Goal: Task Accomplishment & Management: Use online tool/utility

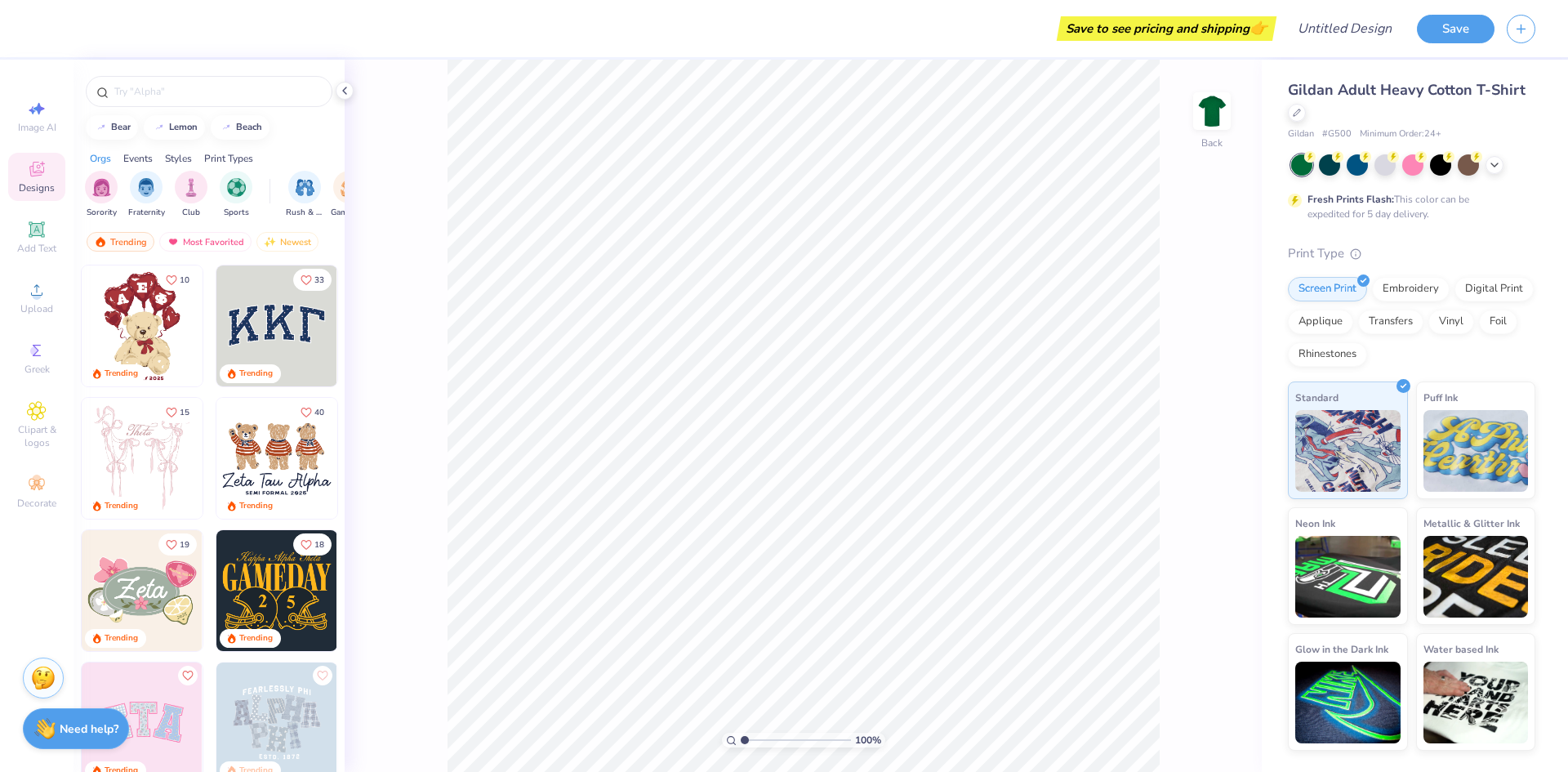
click at [118, 326] on img at bounding box center [142, 326] width 121 height 121
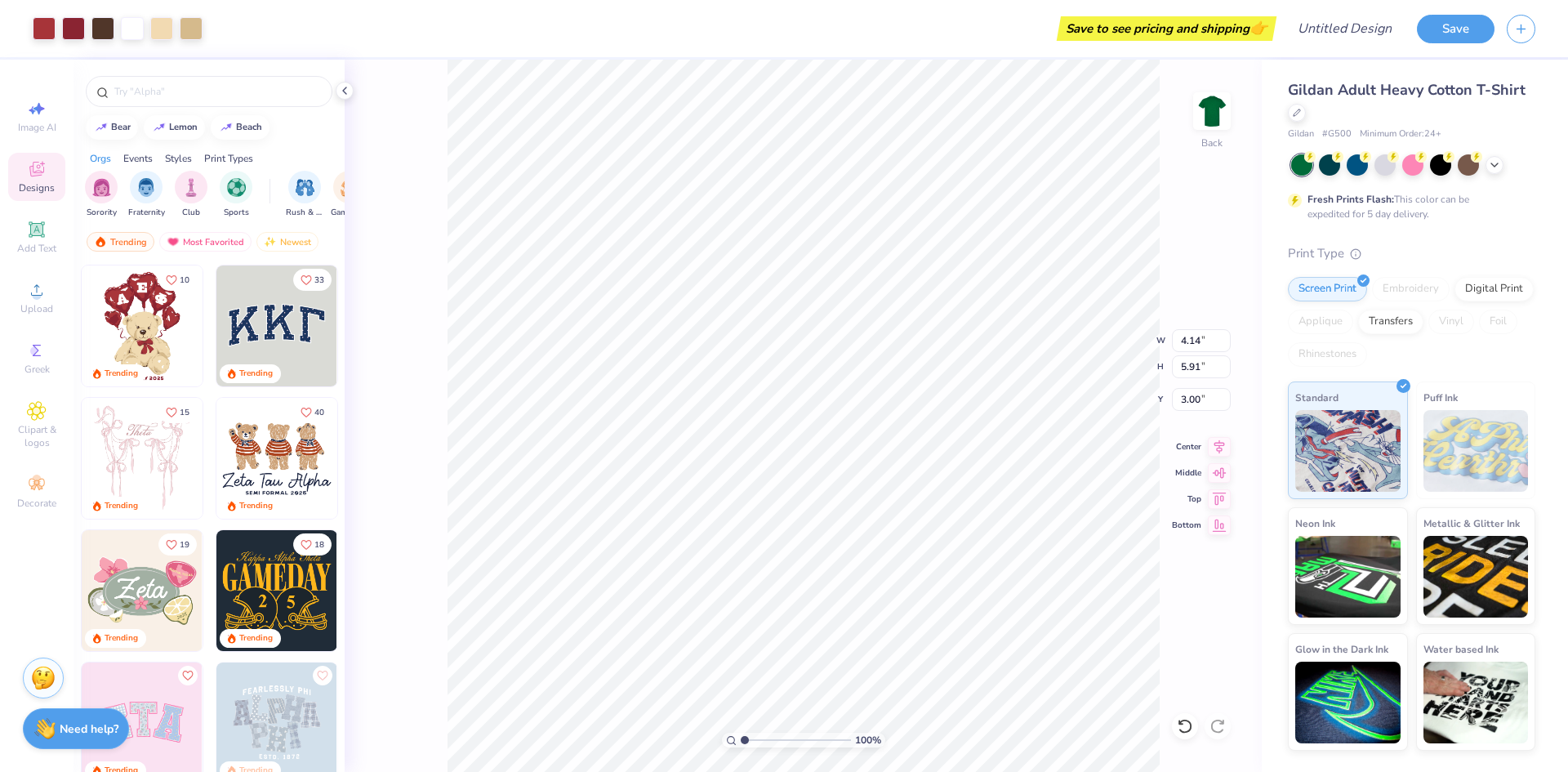
click at [1207, 28] on div "Save to see pricing and shipping 👉" at bounding box center [1166, 28] width 211 height 24
click at [1457, 39] on button "Save" at bounding box center [1455, 26] width 78 height 28
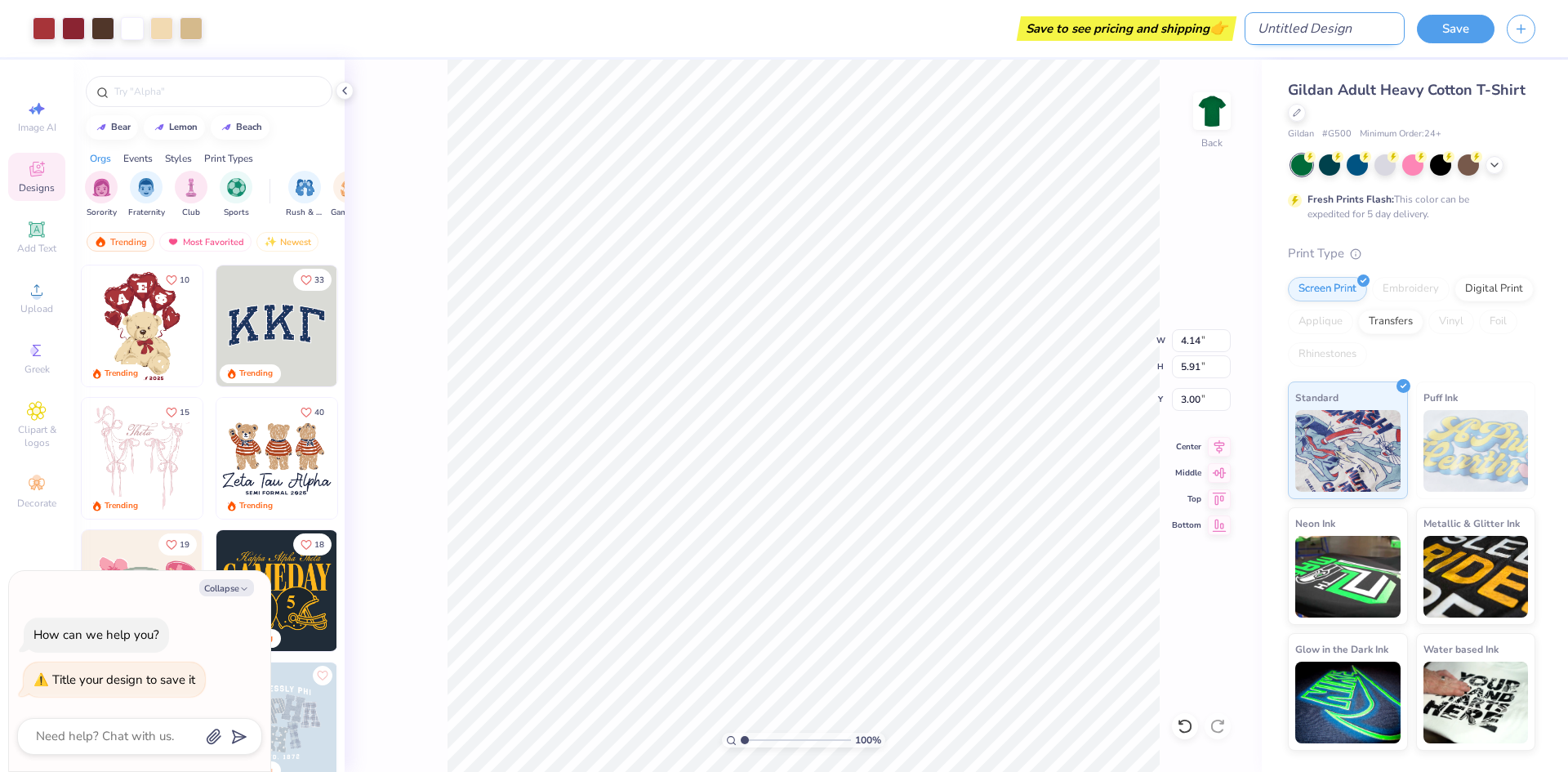
type textarea "x"
click at [1322, 28] on input "Design Title" at bounding box center [1325, 28] width 161 height 33
type input "t"
type textarea "x"
type input "te"
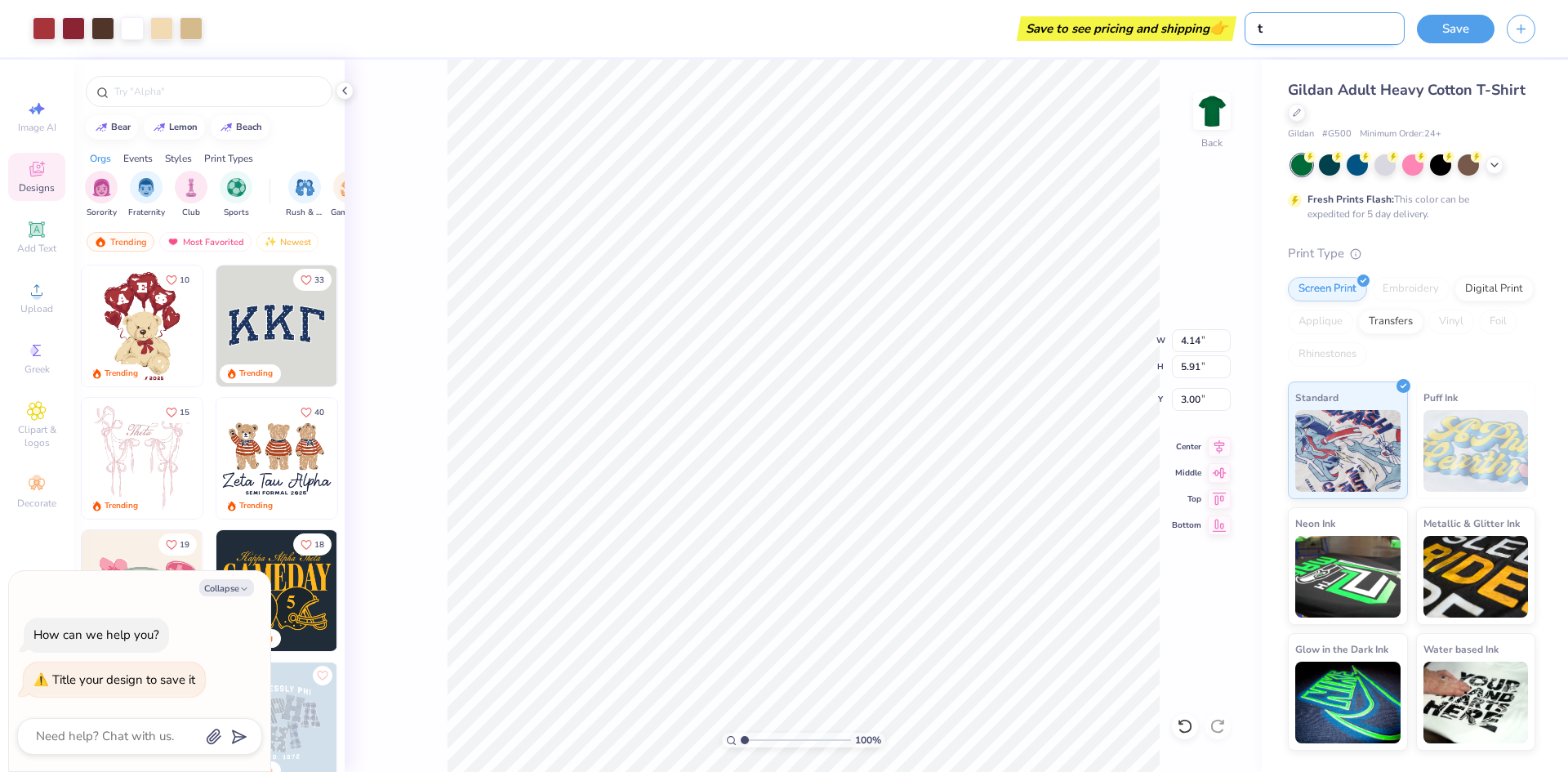
type textarea "x"
type input "tes"
type textarea "x"
type input "test"
type textarea "x"
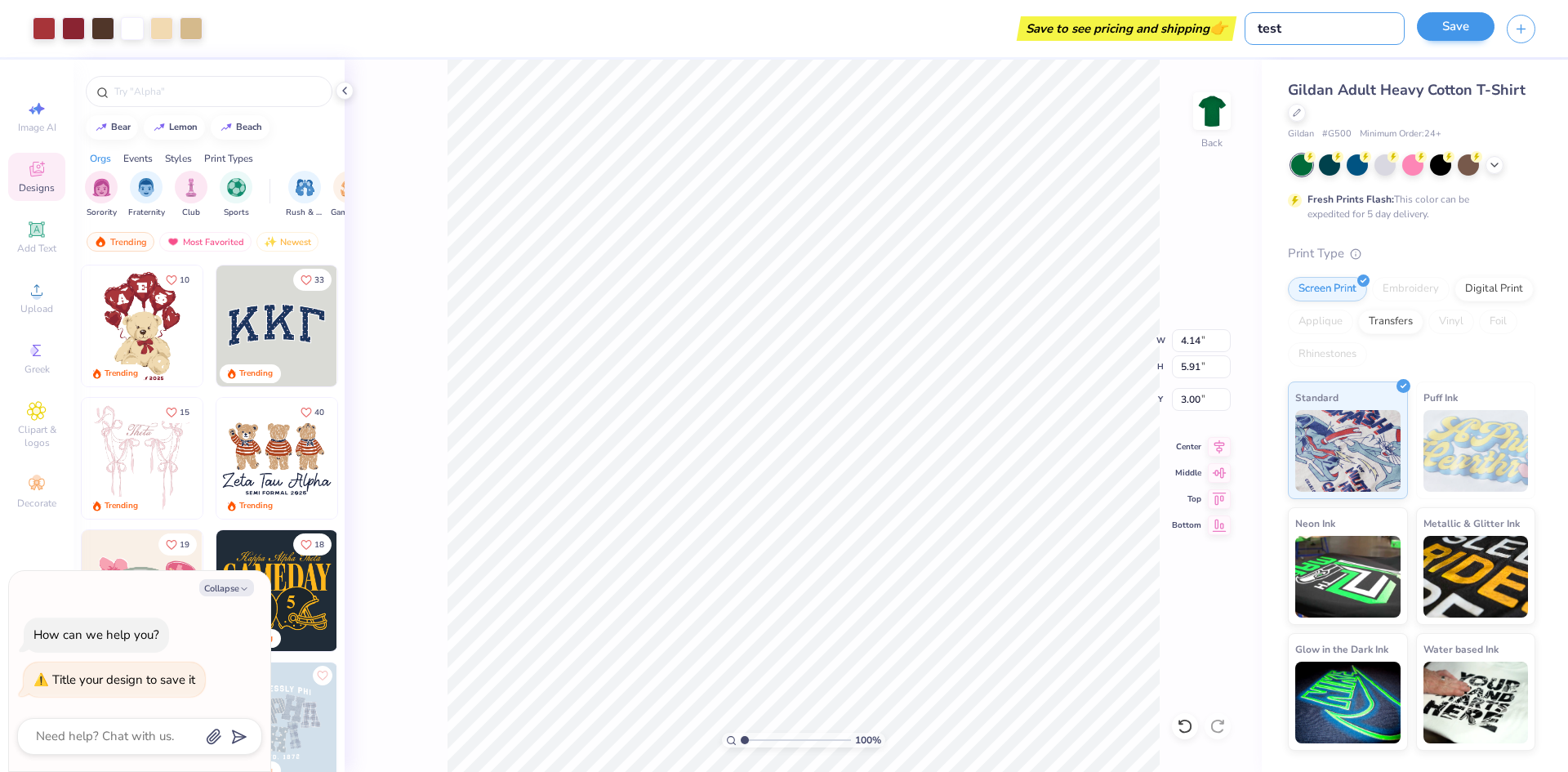
type input "test"
click at [1437, 35] on button "Save" at bounding box center [1455, 26] width 78 height 28
type textarea "x"
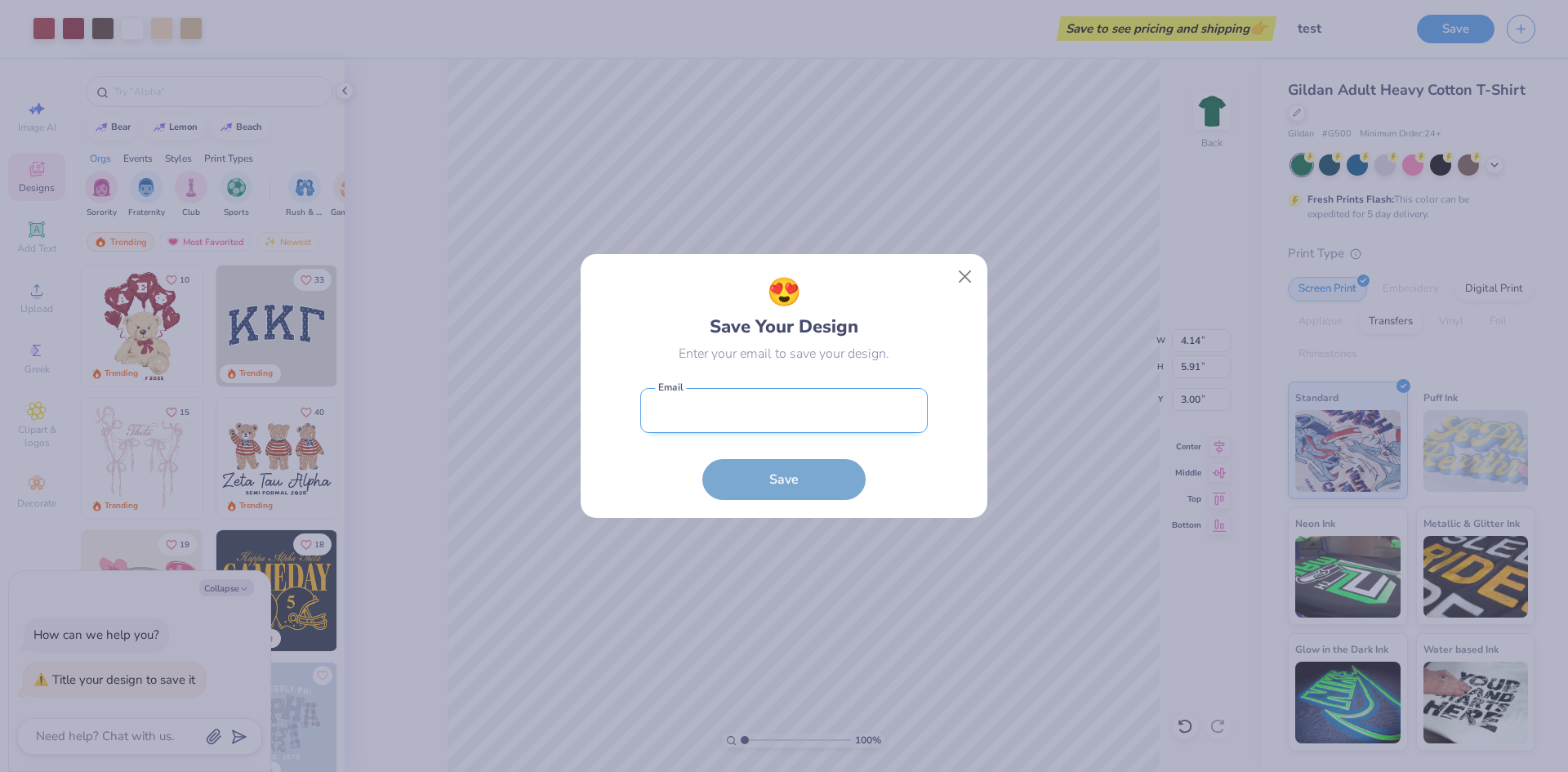
click at [728, 430] on input "email" at bounding box center [784, 410] width 287 height 45
click at [797, 409] on input "email" at bounding box center [784, 410] width 287 height 45
type input "test@gmail.com"
click at [702, 459] on button "Save" at bounding box center [784, 479] width 163 height 40
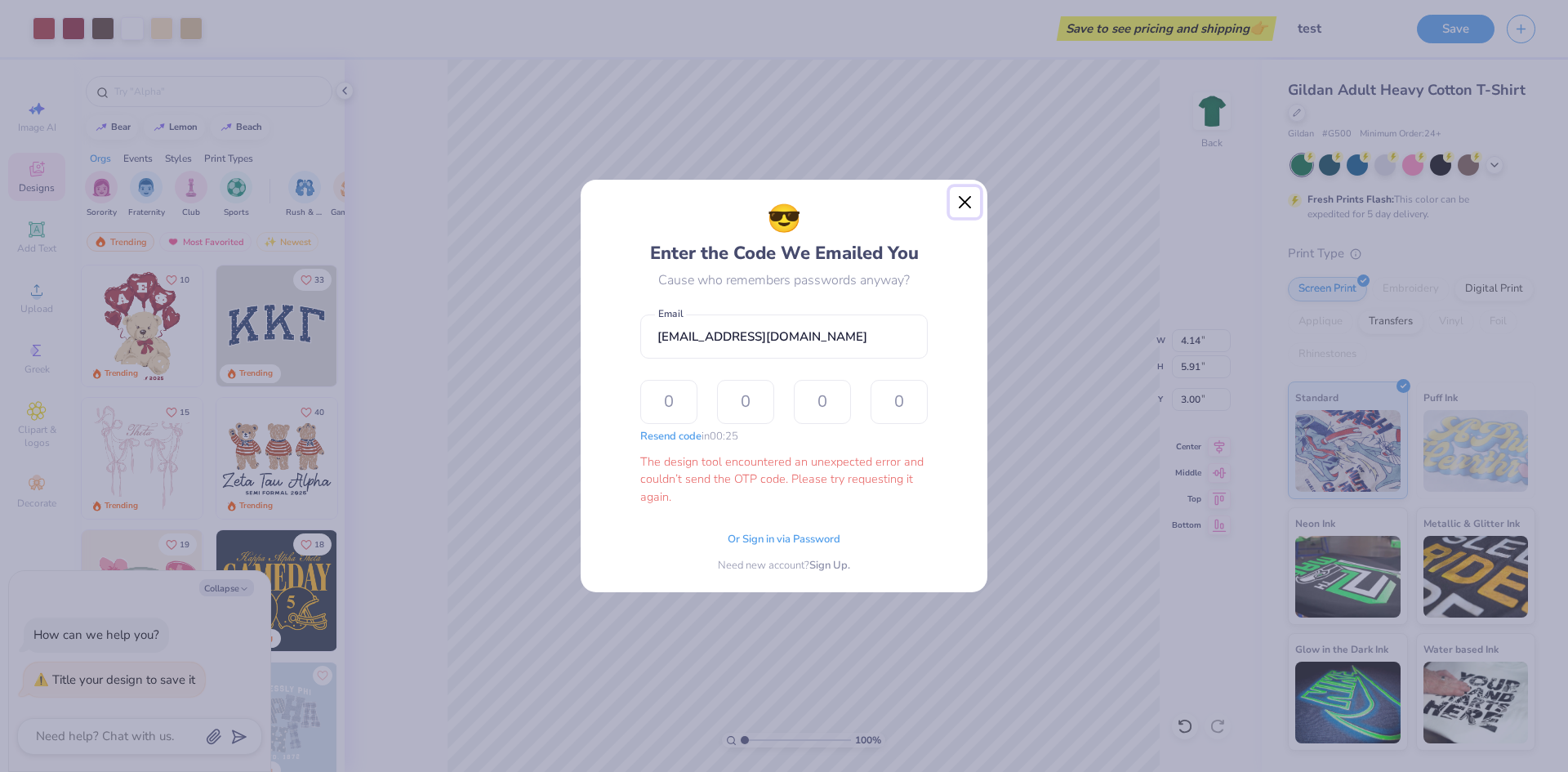
click at [954, 204] on button "Close" at bounding box center [965, 202] width 31 height 31
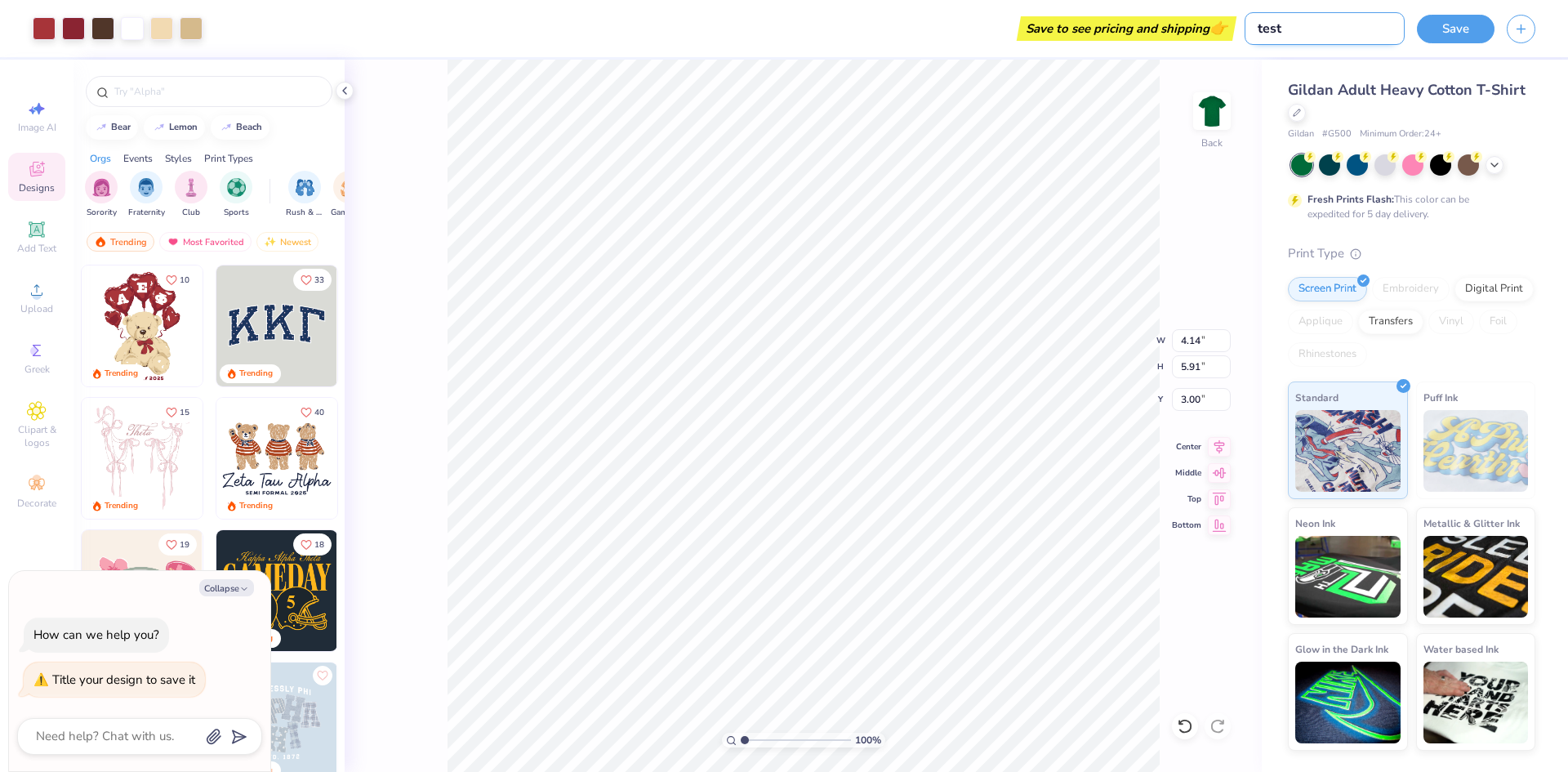
click at [1317, 30] on input "test" at bounding box center [1325, 28] width 161 height 33
click at [1347, 31] on input "test" at bounding box center [1325, 28] width 161 height 33
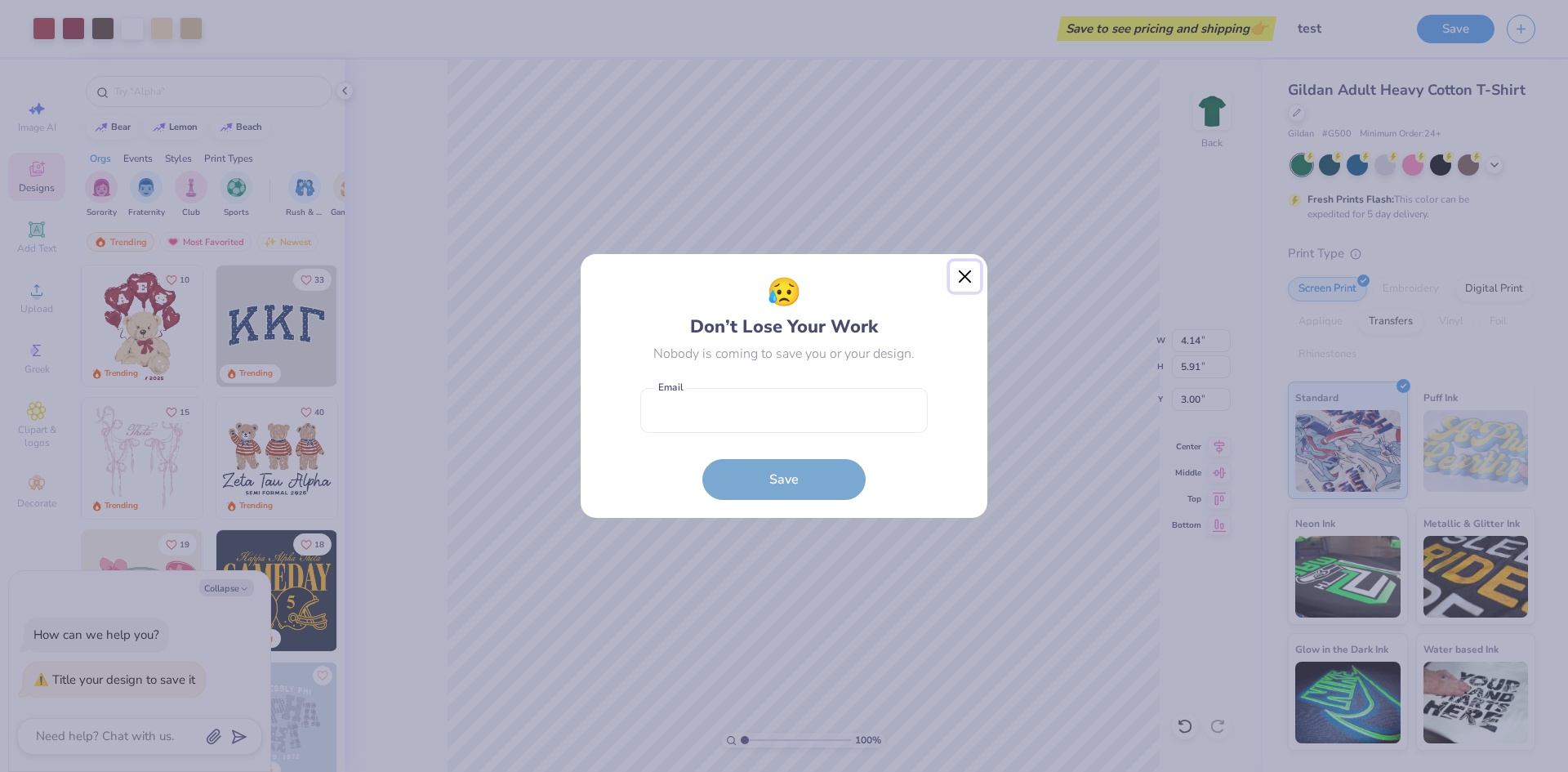
click at [971, 274] on button "Close" at bounding box center [965, 276] width 31 height 31
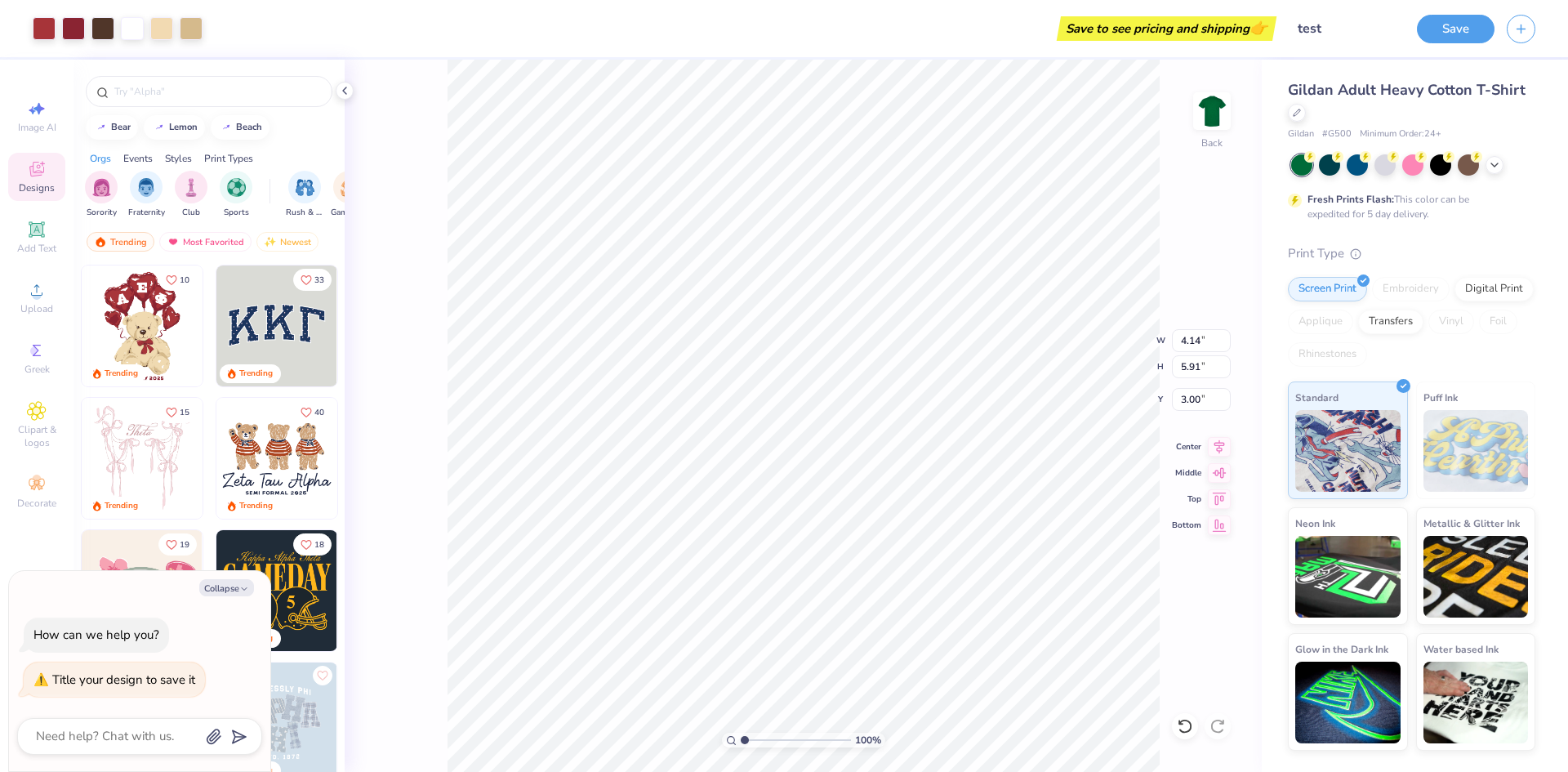
type textarea "x"
type input "6.37"
type textarea "x"
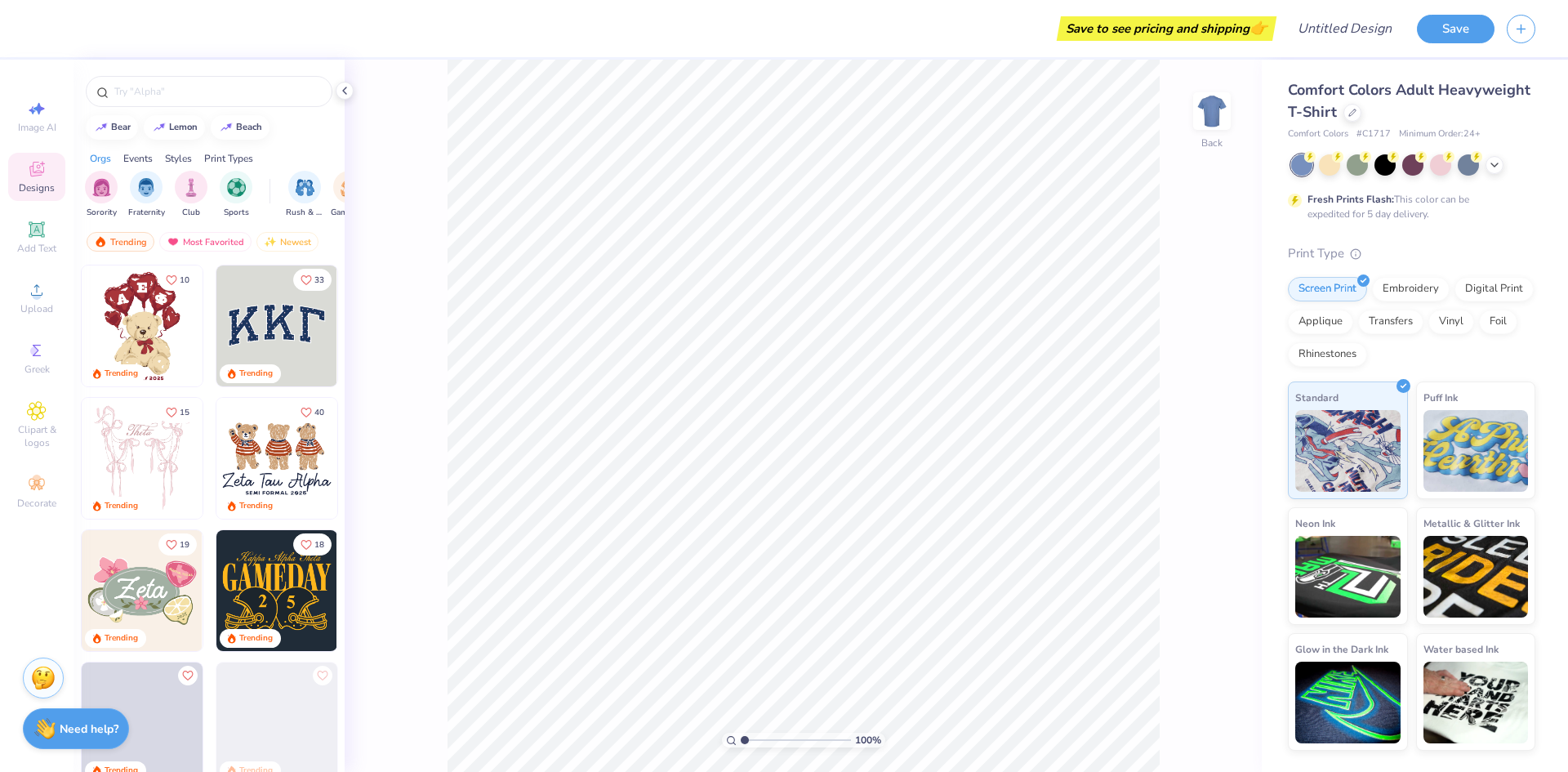
click at [260, 332] on img at bounding box center [277, 326] width 121 height 121
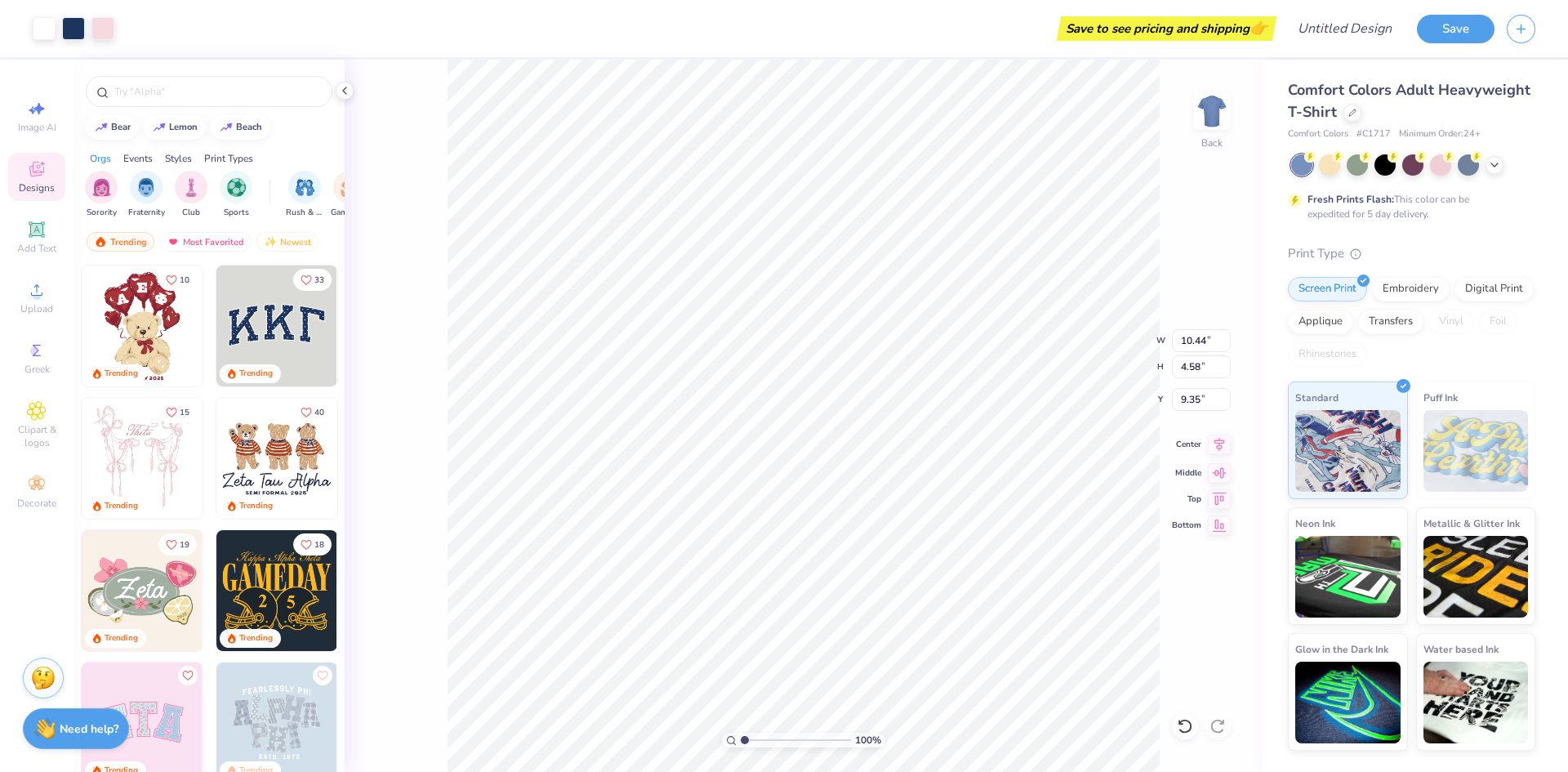
click at [1221, 442] on icon at bounding box center [1220, 444] width 23 height 20
click at [1217, 503] on icon at bounding box center [1220, 496] width 23 height 20
click at [1192, 396] on input "4.76" at bounding box center [1201, 399] width 59 height 23
type input "3.00"
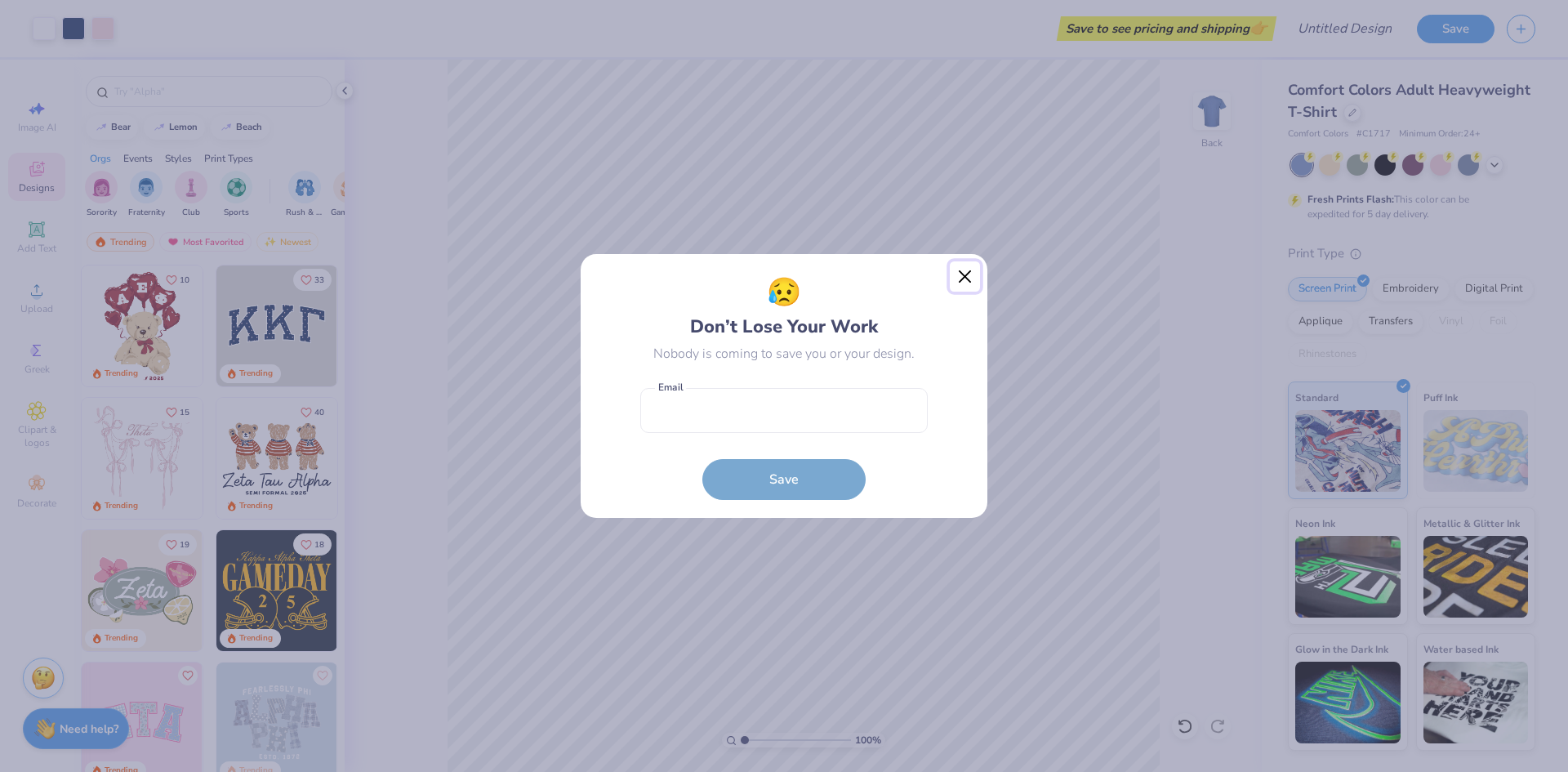
click at [961, 274] on button "Close" at bounding box center [965, 276] width 31 height 31
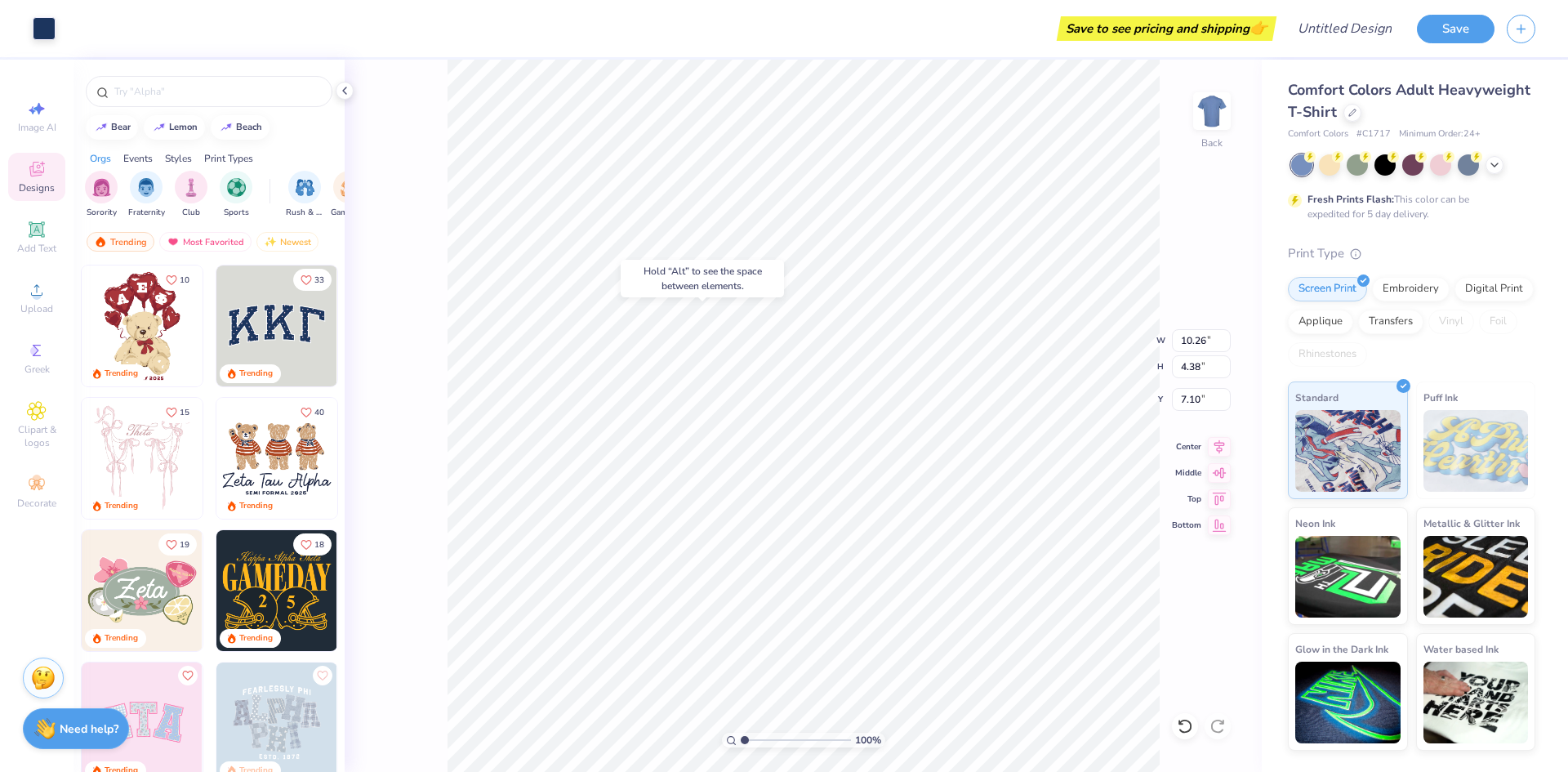
type input "7.10"
type input "3.00"
